Goal: Task Accomplishment & Management: Complete application form

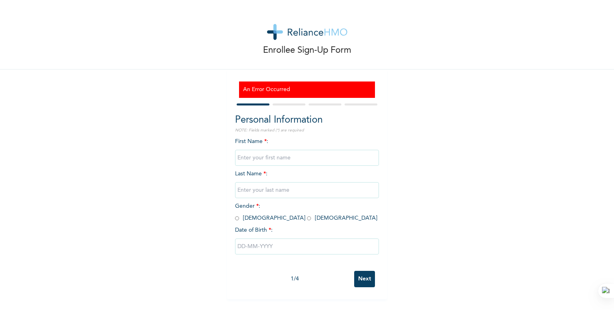
click at [280, 156] on input "text" at bounding box center [307, 158] width 144 height 16
type input "ZURI"
type input "WEALTH"
click at [307, 217] on input "radio" at bounding box center [309, 219] width 4 height 8
radio input "true"
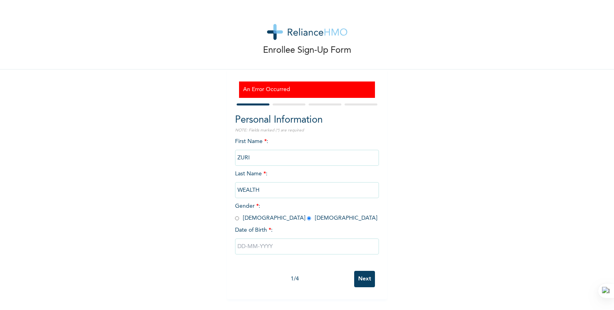
click at [236, 251] on input "text" at bounding box center [307, 246] width 144 height 16
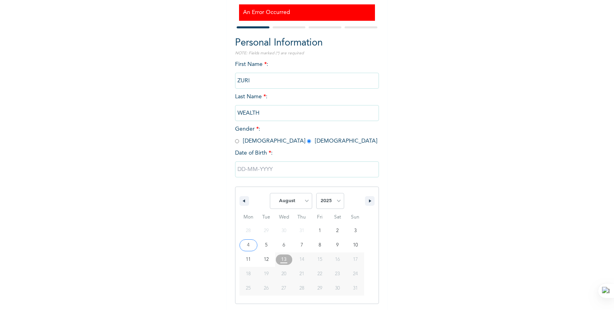
scroll to position [91, 0]
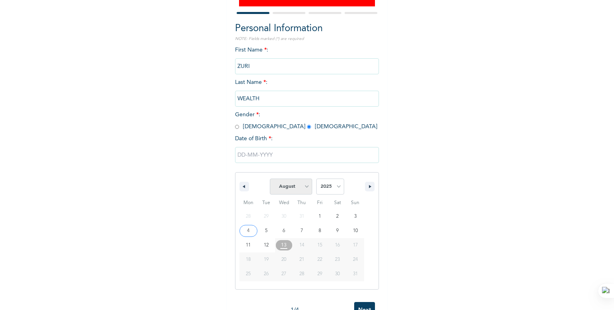
click at [302, 189] on select "January February March April May June July August September October November De…" at bounding box center [291, 187] width 42 height 16
select select "3"
click at [270, 179] on select "January February March April May June July August September October November De…" at bounding box center [291, 187] width 42 height 16
click at [332, 189] on select "2025 2024 2023 2022 2021 2020 2019 2018 2017 2016 2015 2014 2013 2012 2011 2010…" at bounding box center [330, 187] width 28 height 16
select select "1992"
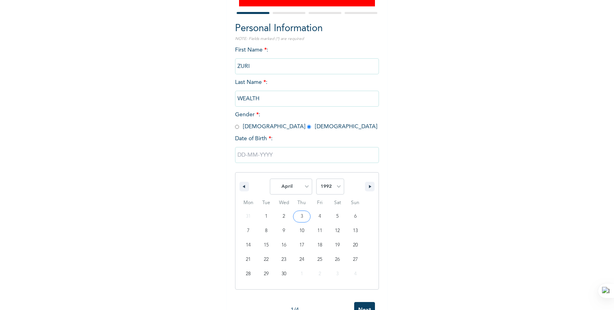
click at [316, 179] on select "2025 2024 2023 2022 2021 2020 2019 2018 2017 2016 2015 2014 2013 2012 2011 2010…" at bounding box center [330, 187] width 28 height 16
type input "[DATE]"
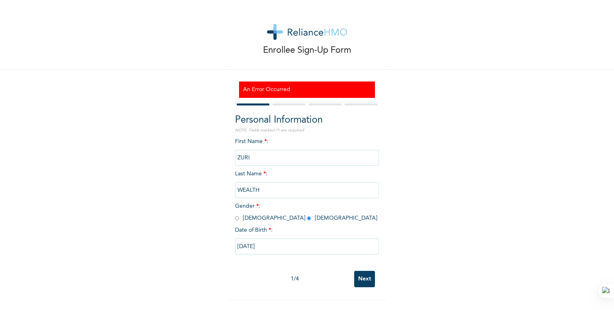
click at [362, 275] on input "Next" at bounding box center [364, 279] width 21 height 16
click at [278, 159] on input "text" at bounding box center [307, 158] width 144 height 16
type input "ZURI"
type input "WEALTH"
click at [307, 218] on input "radio" at bounding box center [309, 219] width 4 height 8
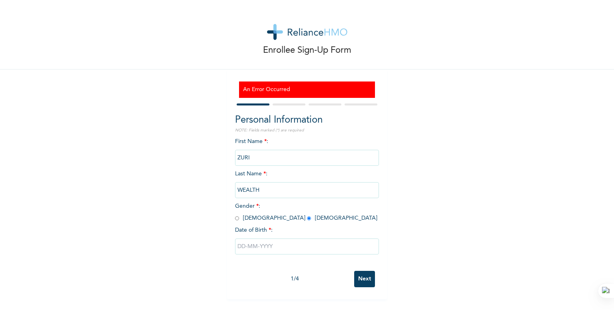
radio input "true"
click at [260, 248] on input "text" at bounding box center [307, 246] width 144 height 16
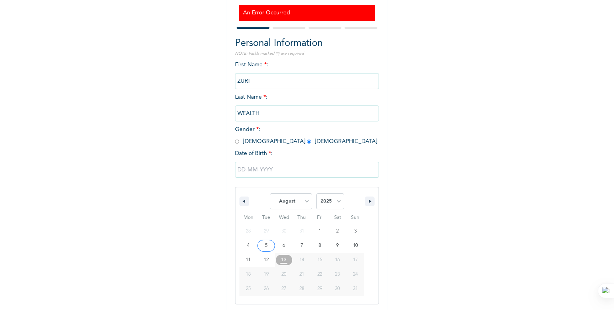
scroll to position [77, 0]
click at [306, 201] on select "January February March April May June July August September October November De…" at bounding box center [291, 201] width 42 height 16
select select "3"
click at [270, 193] on select "January February March April May June July August September October November De…" at bounding box center [291, 201] width 42 height 16
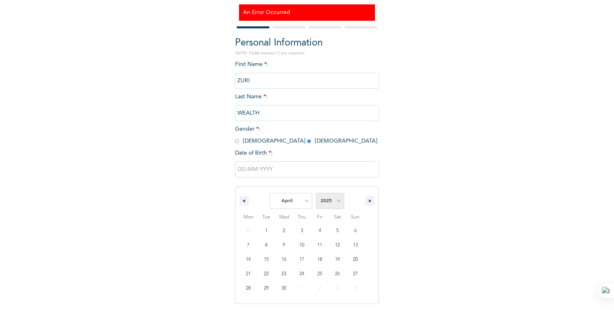
click at [336, 203] on select "2025 2024 2023 2022 2021 2020 2019 2018 2017 2016 2015 2014 2013 2012 2011 2010…" at bounding box center [330, 201] width 28 height 16
select select "1992"
click at [316, 193] on select "2025 2024 2023 2022 2021 2020 2019 2018 2017 2016 2015 2014 2013 2012 2011 2010…" at bounding box center [330, 201] width 28 height 16
type input "[DATE]"
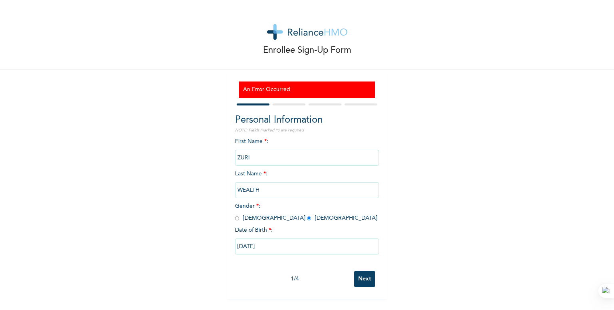
click at [354, 283] on input "Next" at bounding box center [364, 279] width 21 height 16
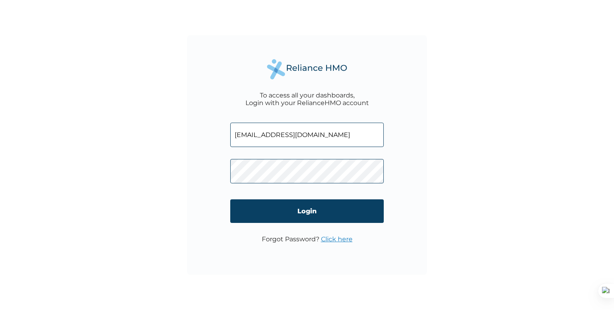
click at [344, 238] on link "Click here" at bounding box center [337, 239] width 32 height 8
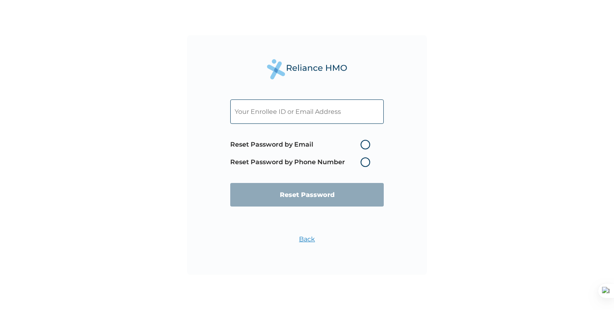
click at [367, 146] on label "Reset Password by Email" at bounding box center [302, 145] width 144 height 10
click at [362, 146] on input "Reset Password by Email" at bounding box center [355, 144] width 13 height 13
radio input "true"
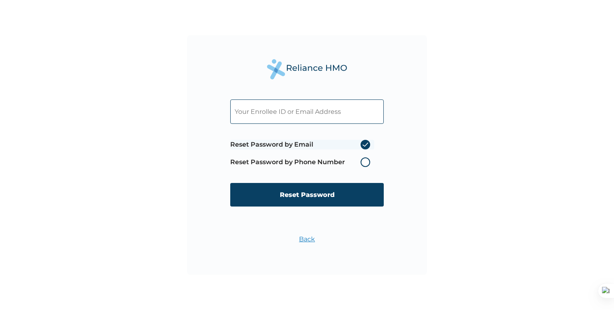
click at [322, 122] on input "text" at bounding box center [306, 111] width 153 height 24
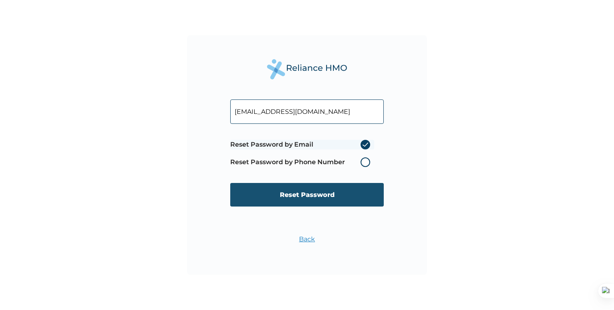
type input "zuri.wealth@ocitravels.com"
click at [319, 197] on input "Reset Password" at bounding box center [306, 195] width 153 height 24
